Goal: Information Seeking & Learning: Learn about a topic

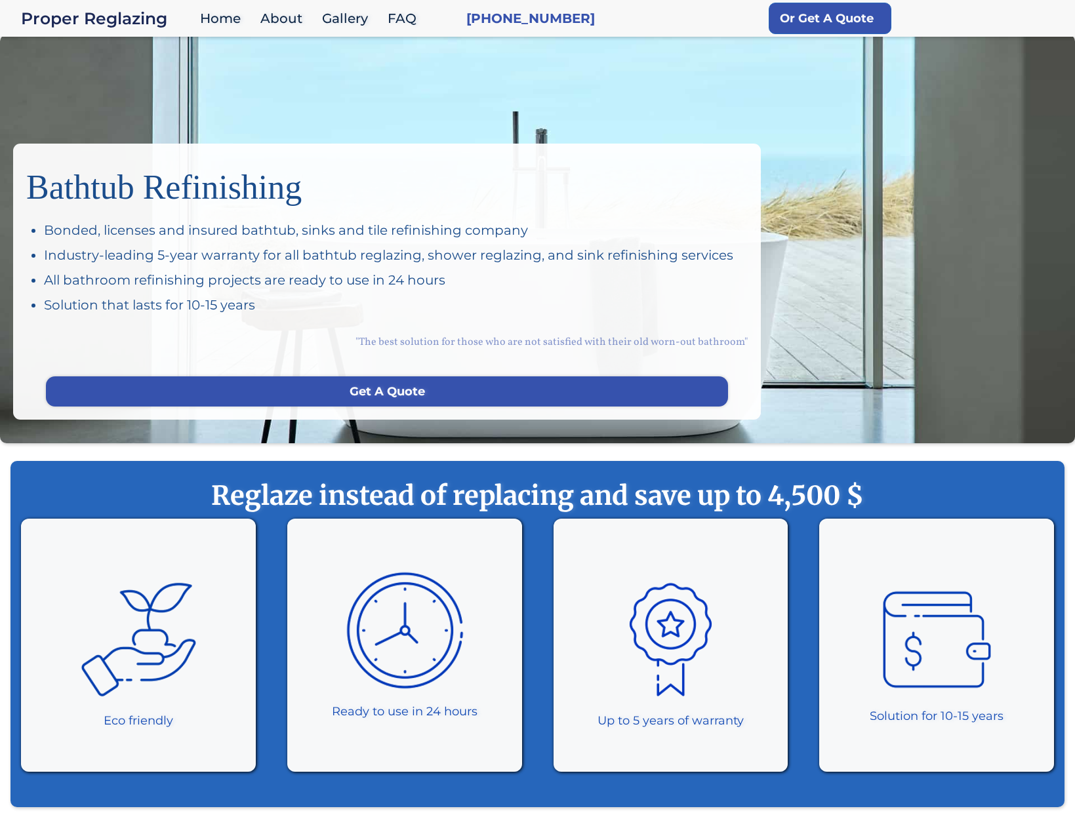
scroll to position [18, 0]
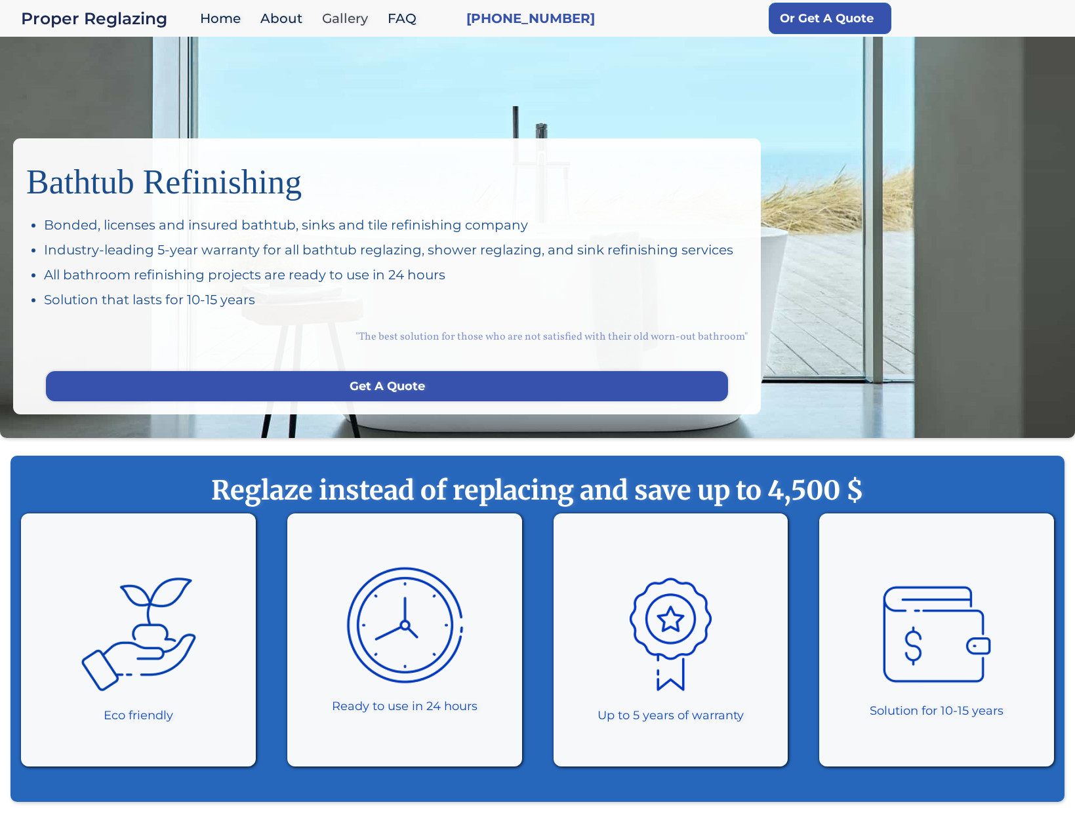
click at [357, 16] on link "Gallery" at bounding box center [348, 19] width 66 height 28
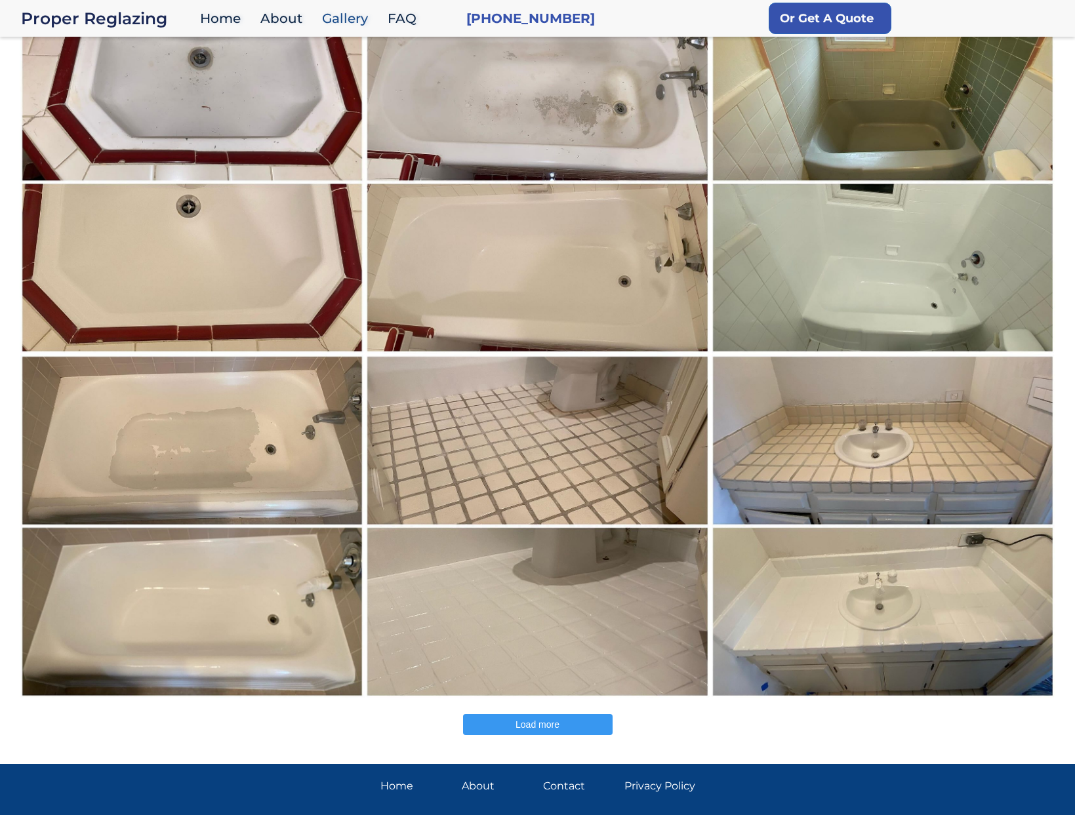
scroll to position [192, 0]
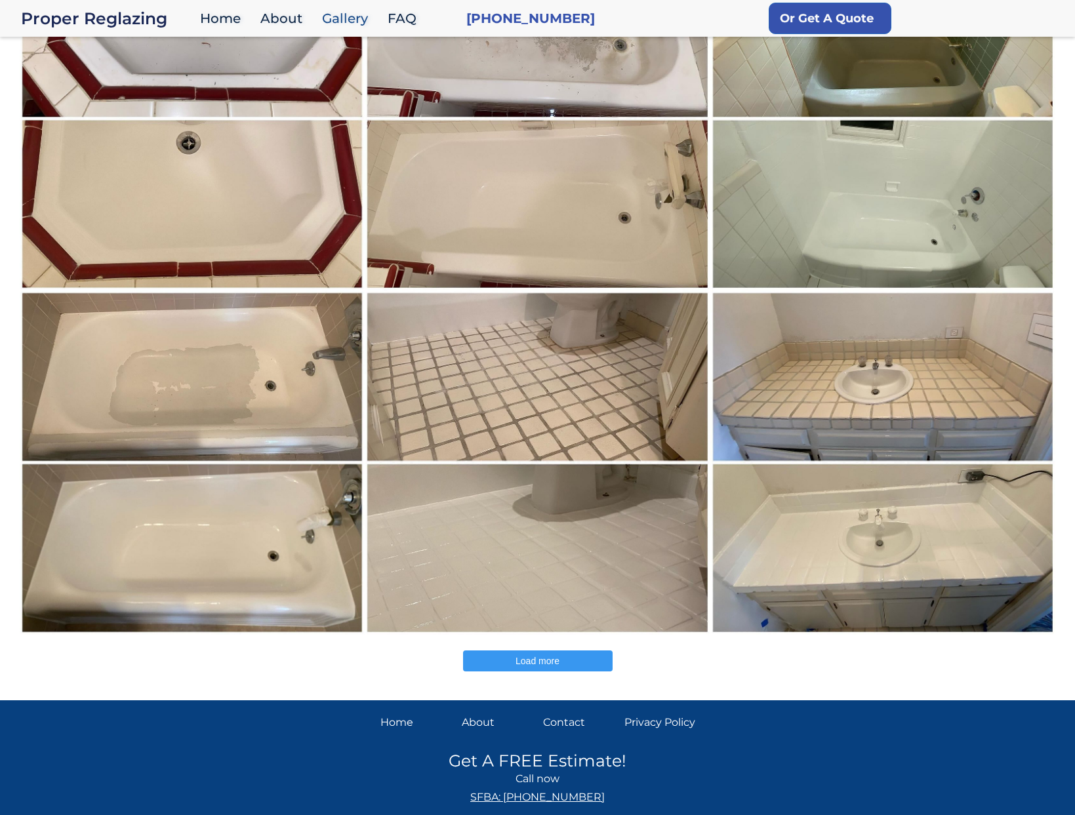
click at [554, 664] on span "Load more" at bounding box center [538, 661] width 44 height 10
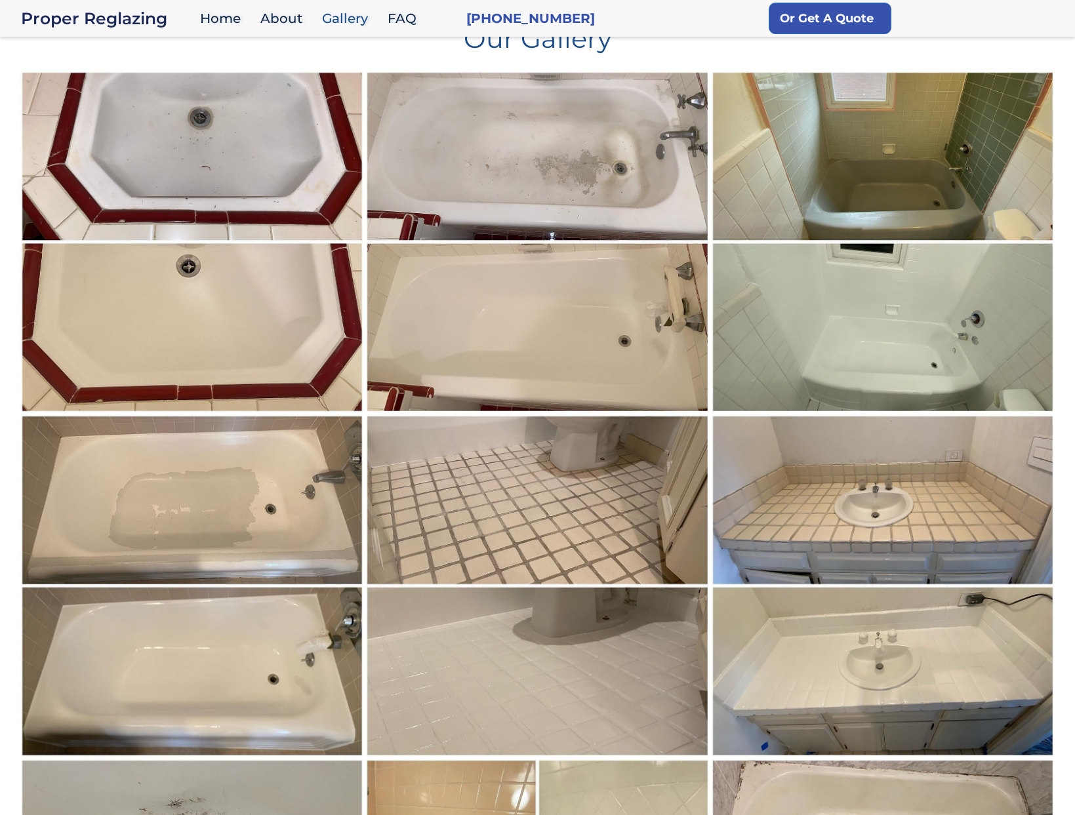
scroll to position [0, 0]
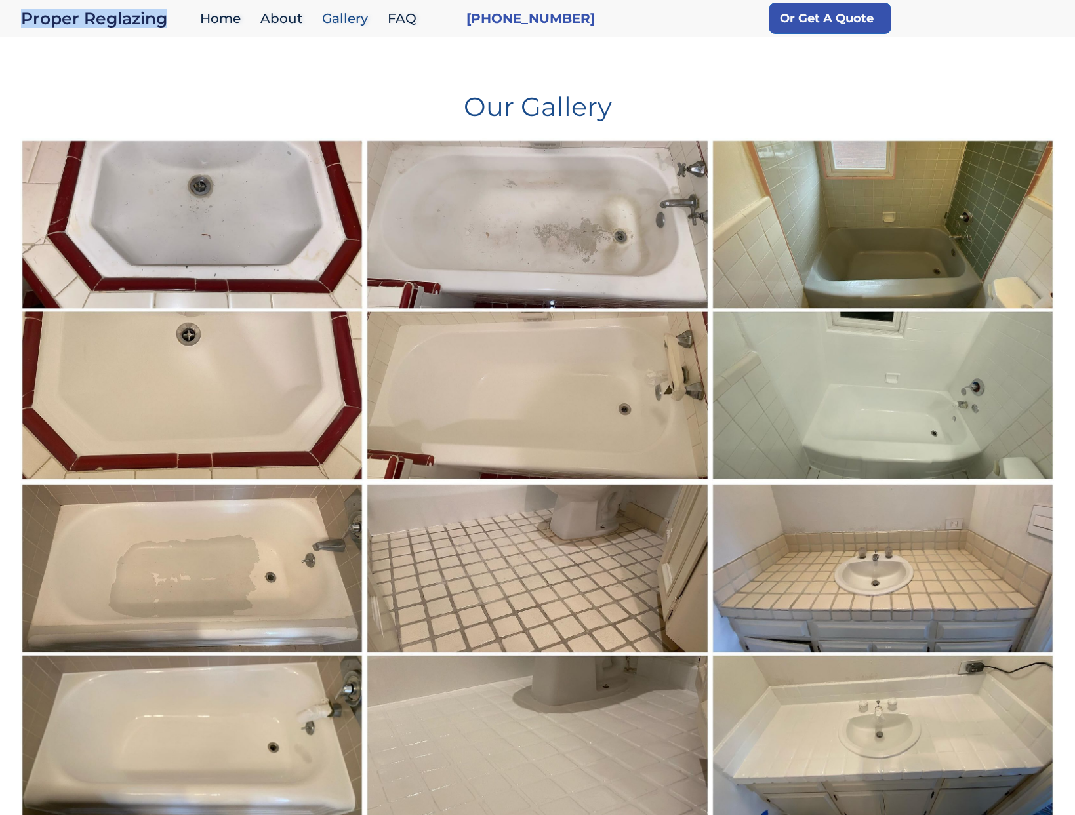
drag, startPoint x: 18, startPoint y: 27, endPoint x: 18, endPoint y: 35, distance: 8.5
click at [18, 28] on div "Proper Reglazing Home About Gallery FAQ (650) 656-6605 Or Get A Quote" at bounding box center [537, 18] width 1075 height 37
click at [396, 21] on link "FAQ" at bounding box center [405, 19] width 49 height 28
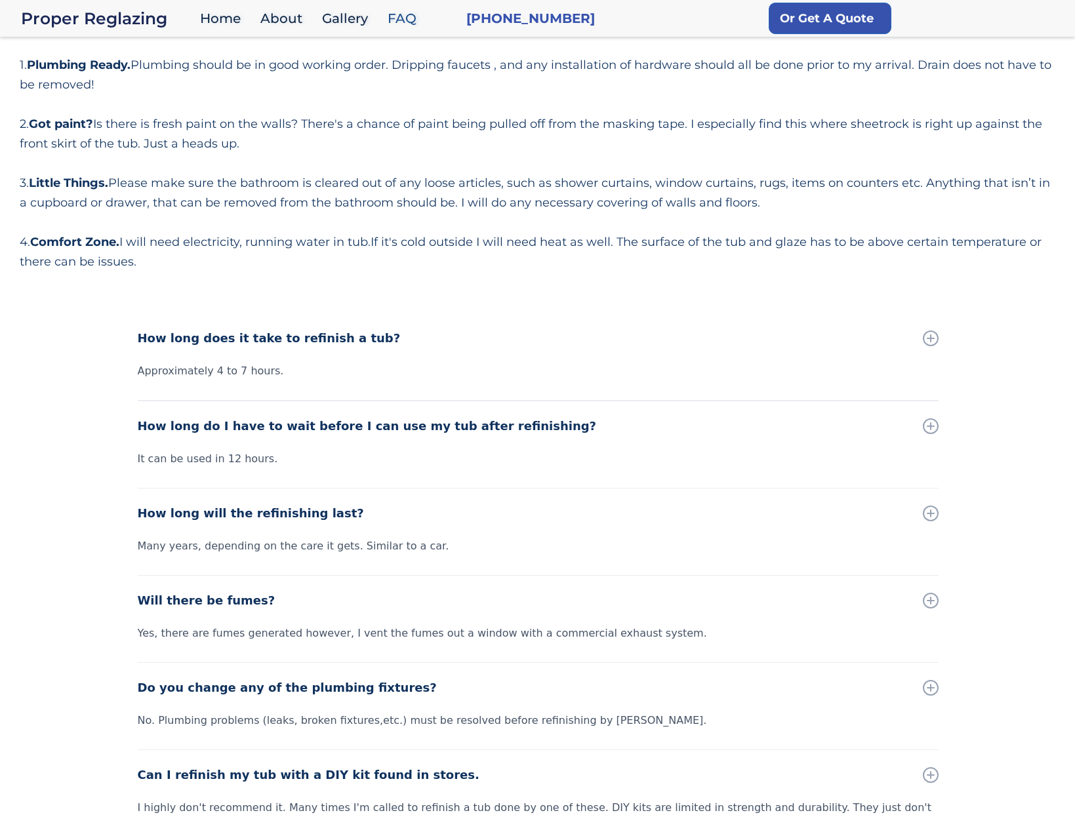
scroll to position [70, 0]
